Goal: Navigation & Orientation: Find specific page/section

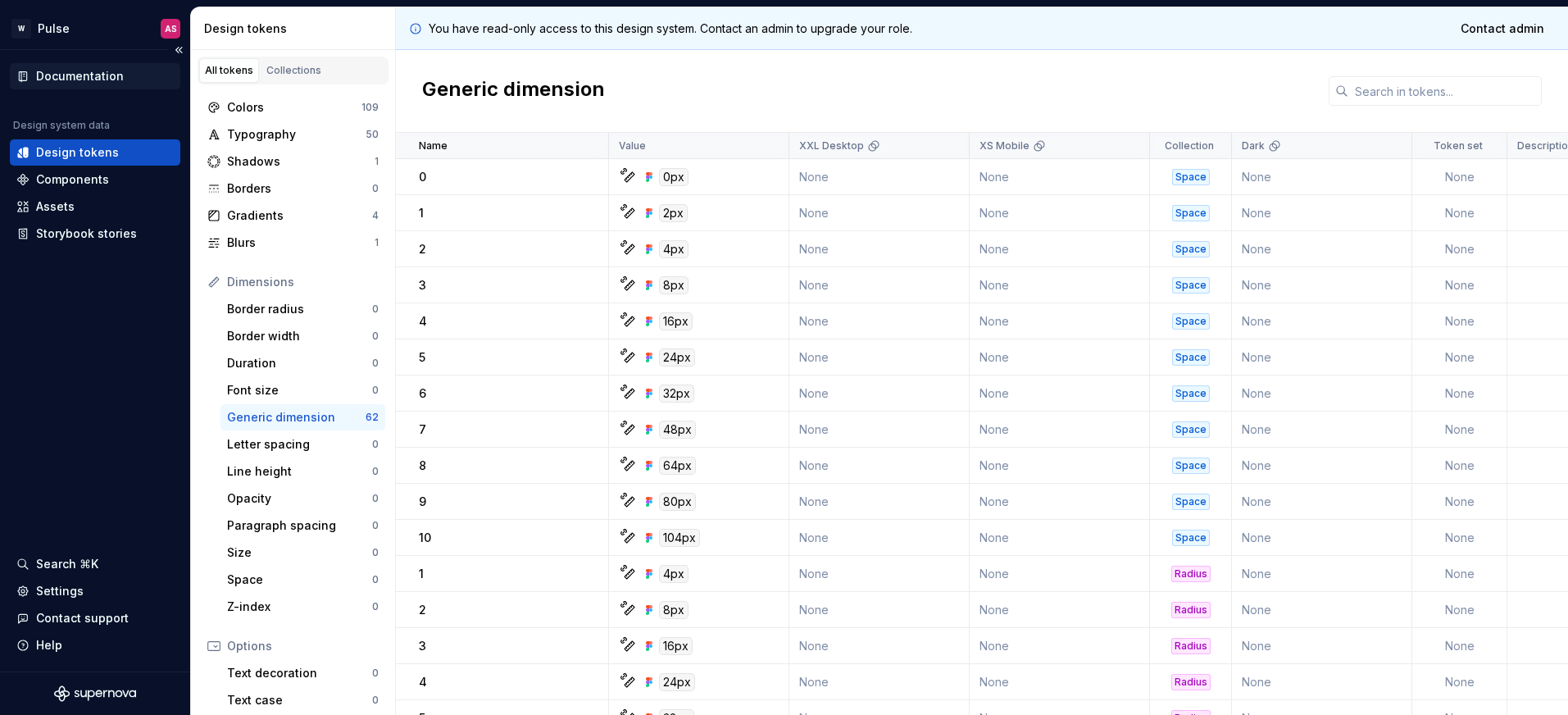
click at [82, 75] on div "Documentation" at bounding box center [80, 76] width 88 height 16
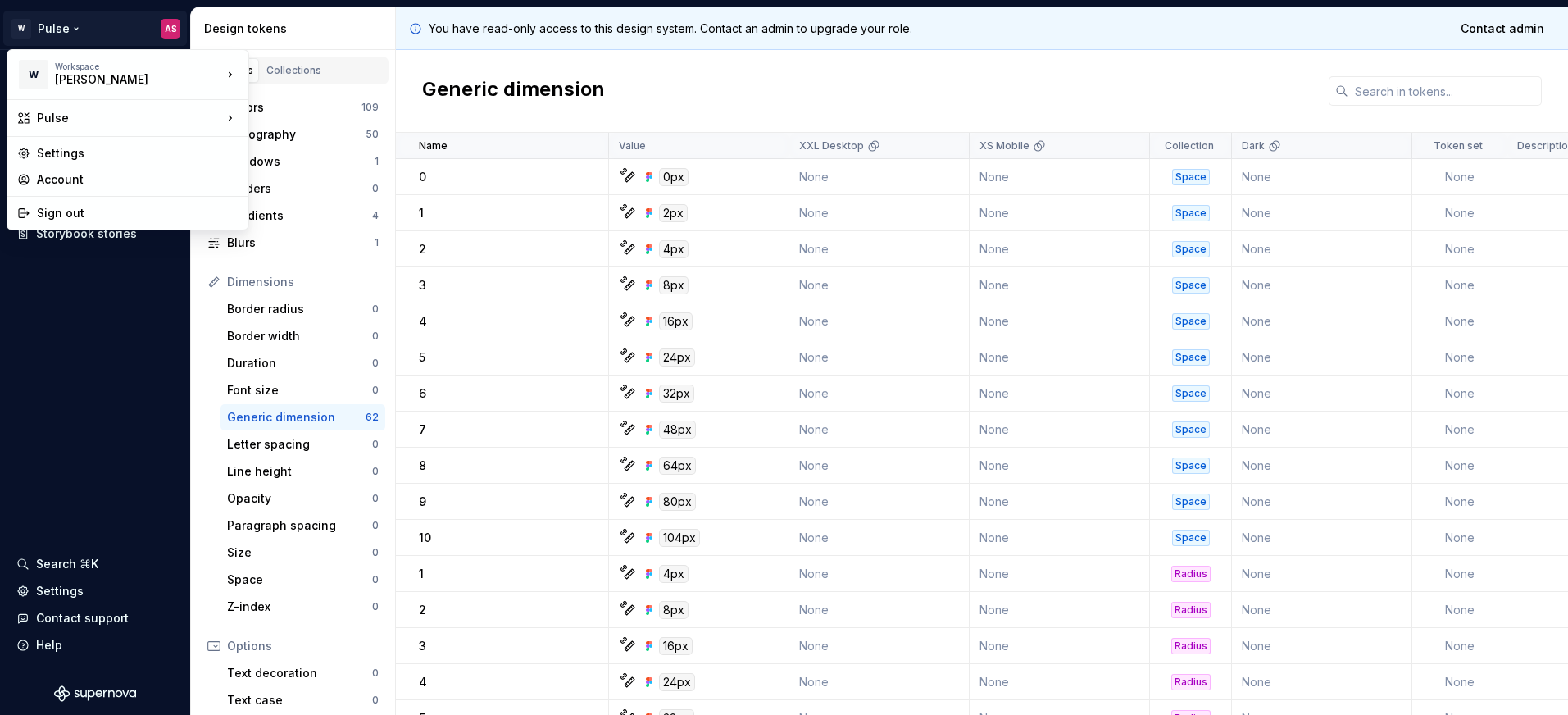
click at [164, 21] on html "W Pulse AS Documentation Design system data Design tokens Components Assets Sto…" at bounding box center [784, 358] width 1568 height 715
click at [66, 374] on html "W Pulse AS Documentation Design system data Design tokens Components Assets Sto…" at bounding box center [784, 358] width 1568 height 715
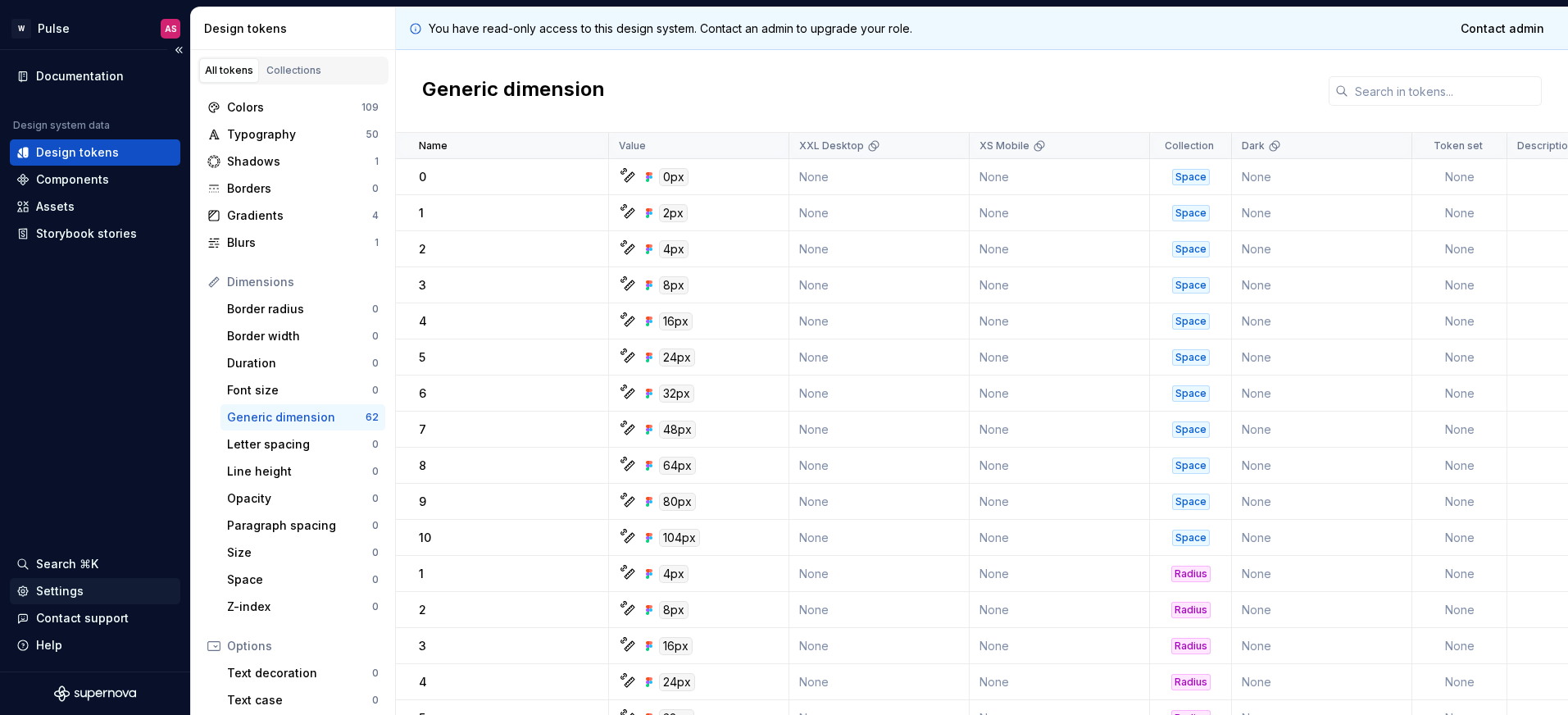
click at [56, 593] on div "Settings" at bounding box center [60, 591] width 48 height 16
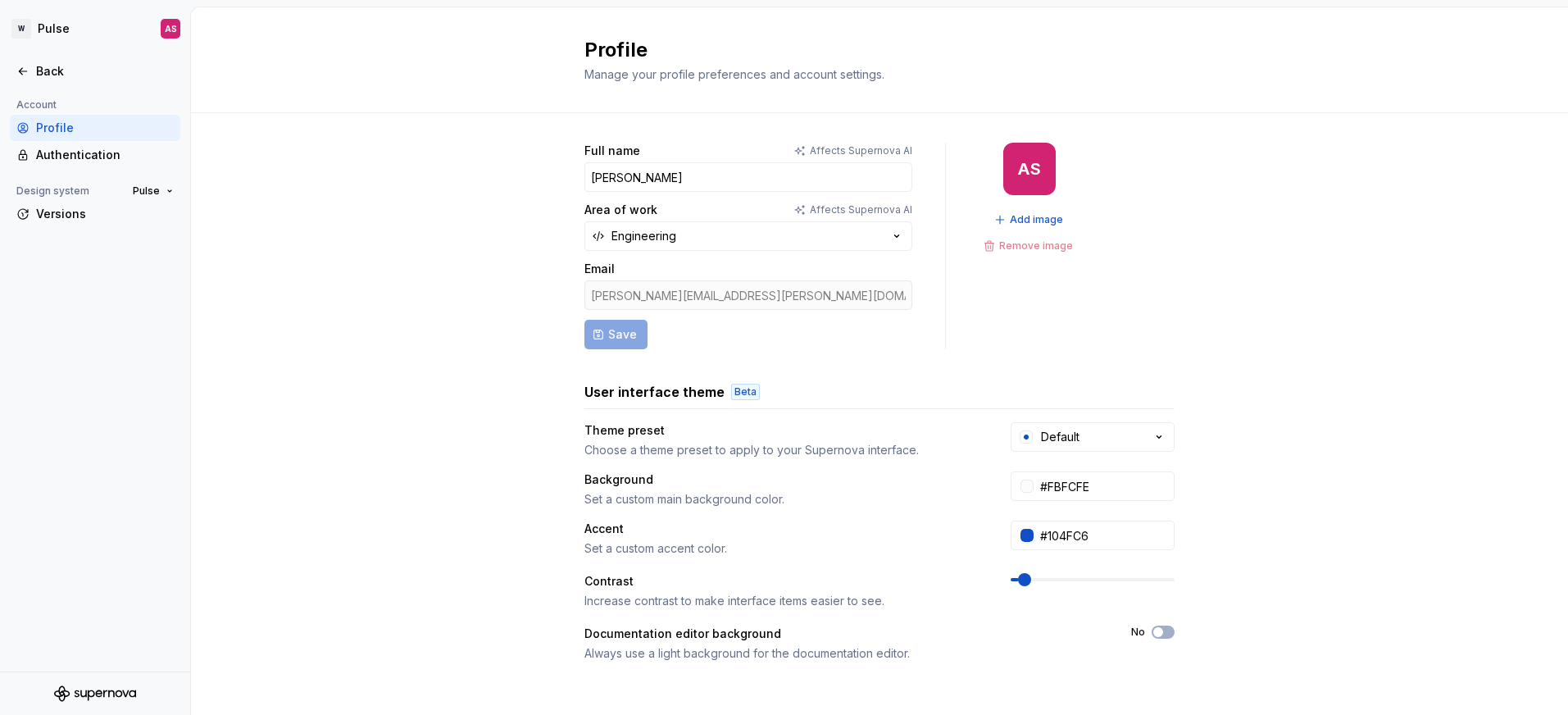
scroll to position [224, 0]
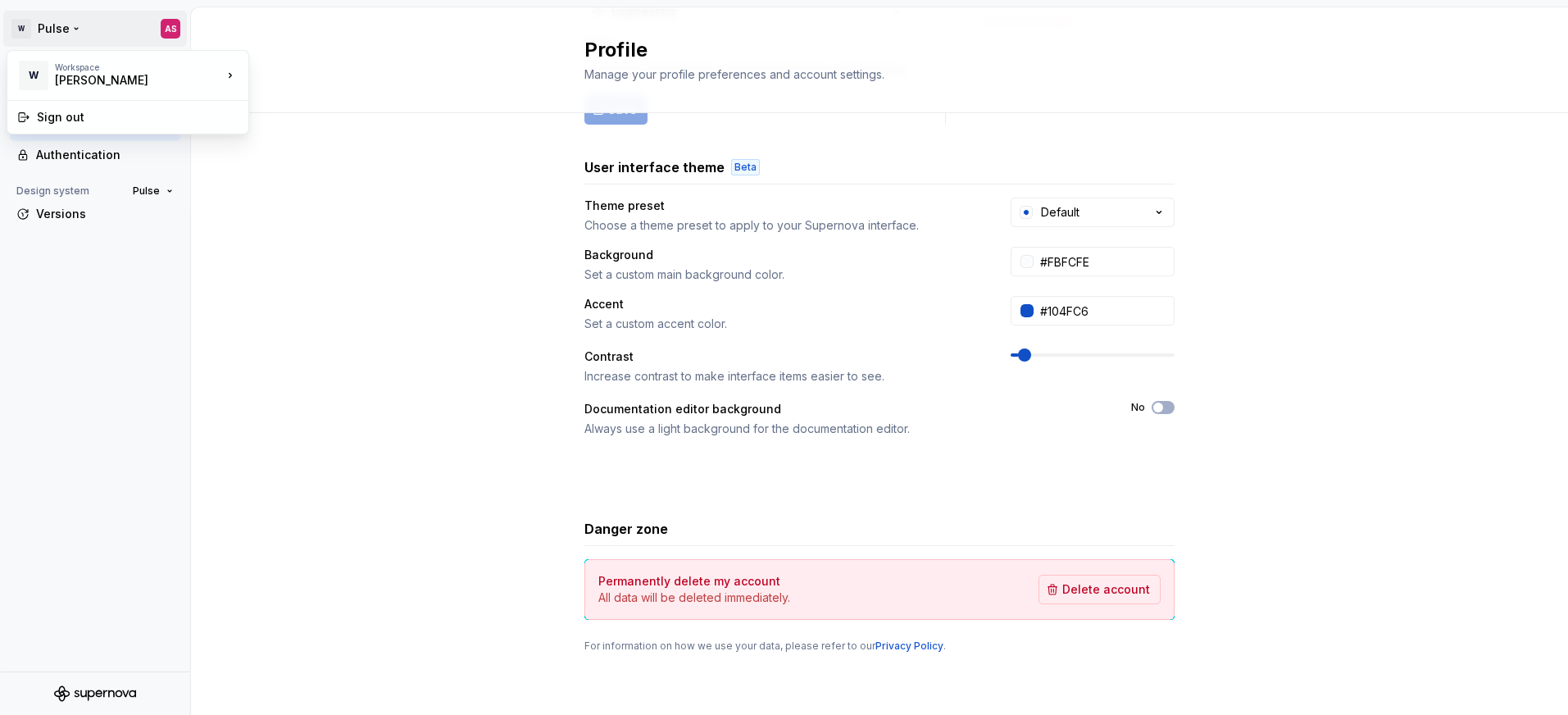
click at [157, 37] on html "W Pulse AS Back Account Profile Authentication Design system Pulse Versions Pro…" at bounding box center [784, 358] width 1568 height 715
click at [24, 120] on icon at bounding box center [23, 117] width 13 height 13
